Goal: Register for event/course

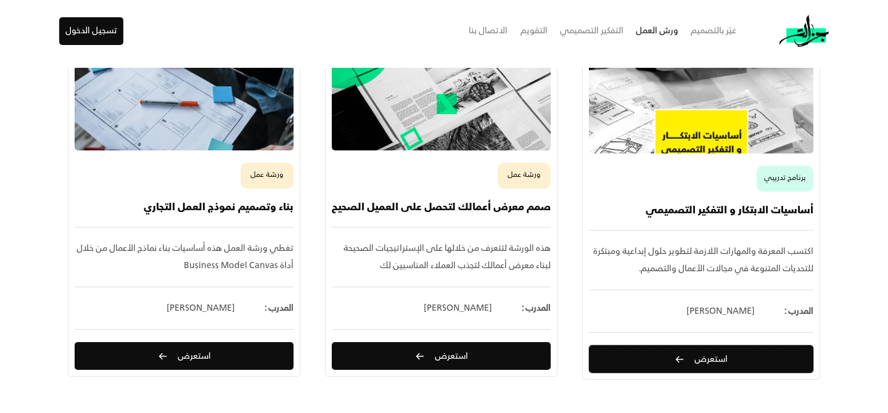
scroll to position [316, 0]
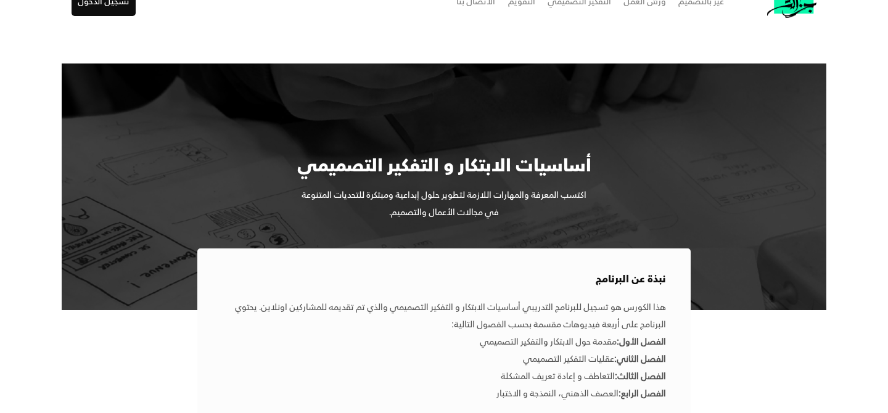
scroll to position [54, 0]
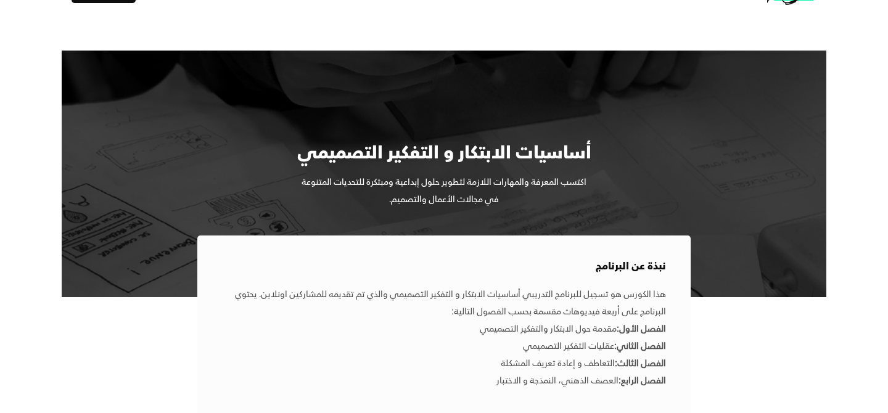
click at [445, 141] on div "أساسيات الابتكار و التفكير التصميمي" at bounding box center [444, 154] width 296 height 26
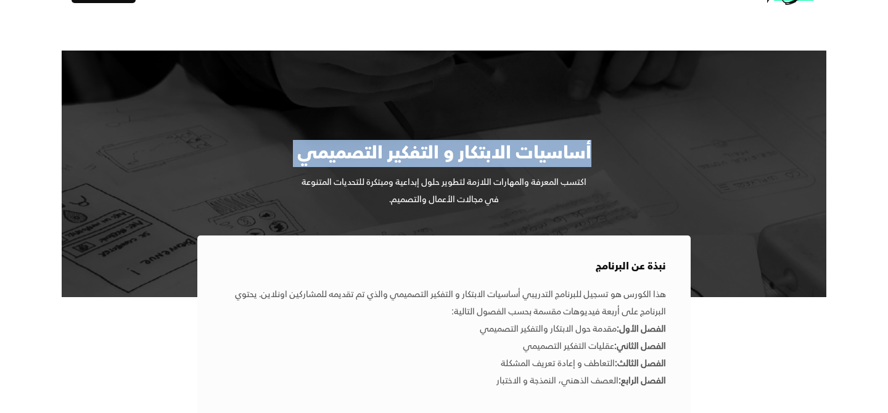
copy div "أساسيات الابتكار و التفكير التصميمي"
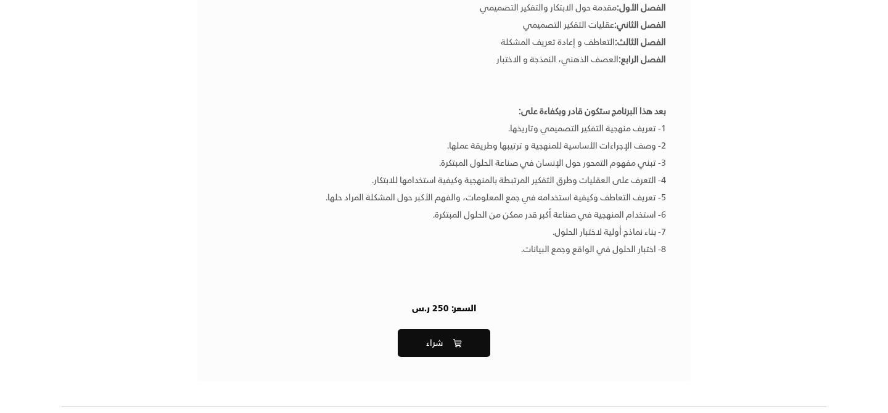
scroll to position [447, 0]
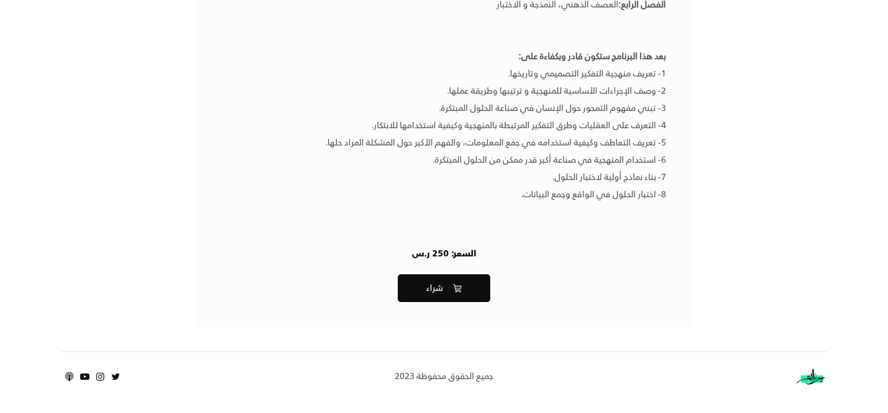
click at [102, 374] on use at bounding box center [100, 377] width 8 height 8
